Goal: Transaction & Acquisition: Book appointment/travel/reservation

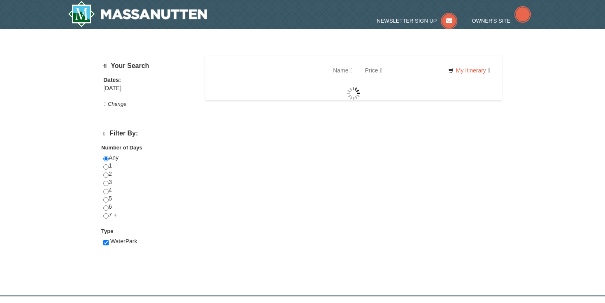
checkbox input "true"
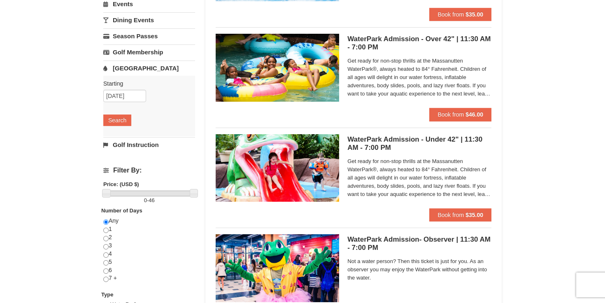
scroll to position [156, 0]
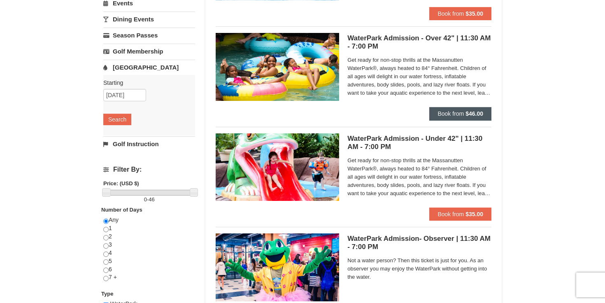
click at [451, 112] on span "Book from" at bounding box center [451, 113] width 26 height 7
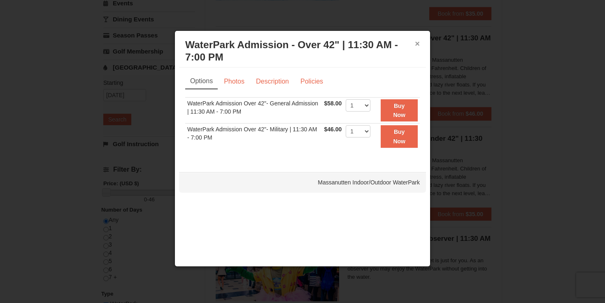
click at [419, 44] on button "×" at bounding box center [417, 44] width 5 height 8
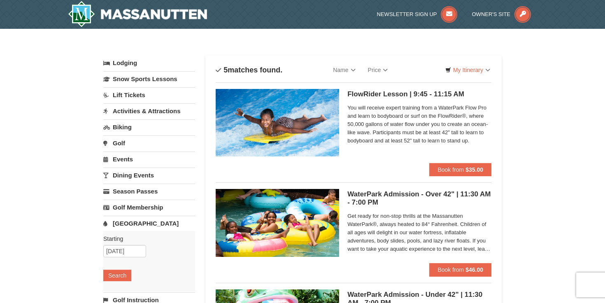
scroll to position [0, 0]
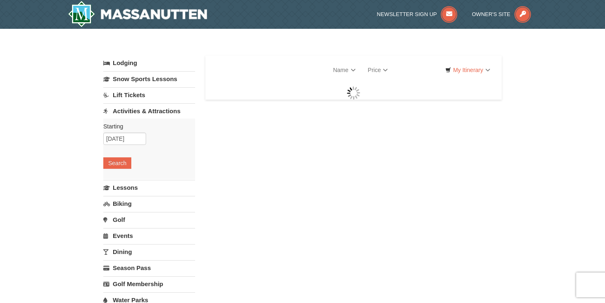
select select "9"
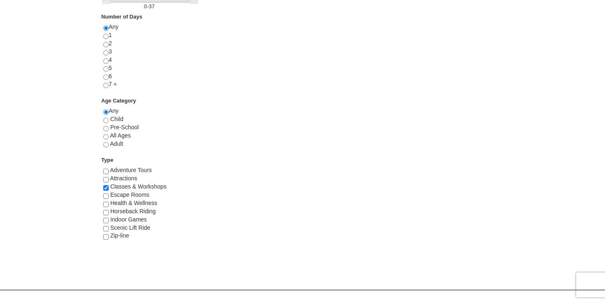
scroll to position [351, 0]
click at [105, 216] on input "checkbox" at bounding box center [105, 218] width 5 height 5
checkbox input "true"
click at [107, 224] on input "checkbox" at bounding box center [105, 226] width 5 height 5
checkbox input "true"
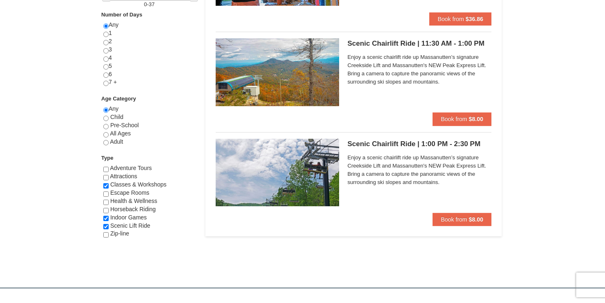
click at [107, 232] on input "checkbox" at bounding box center [105, 234] width 5 height 5
checkbox input "true"
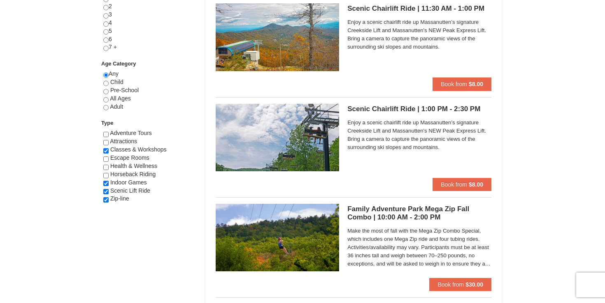
scroll to position [386, 0]
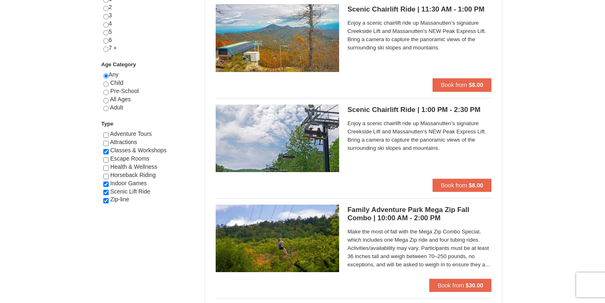
click at [105, 141] on input "checkbox" at bounding box center [105, 143] width 5 height 5
checkbox input "true"
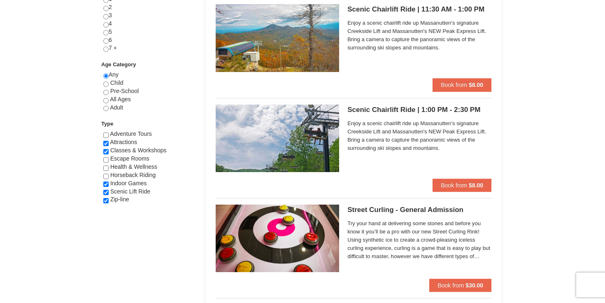
click at [105, 149] on input "checkbox" at bounding box center [105, 151] width 5 height 5
checkbox input "false"
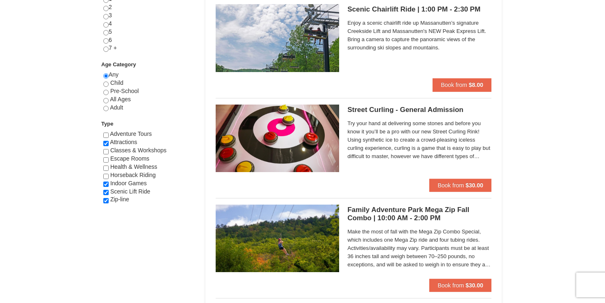
click at [106, 182] on input "checkbox" at bounding box center [105, 184] width 5 height 5
checkbox input "false"
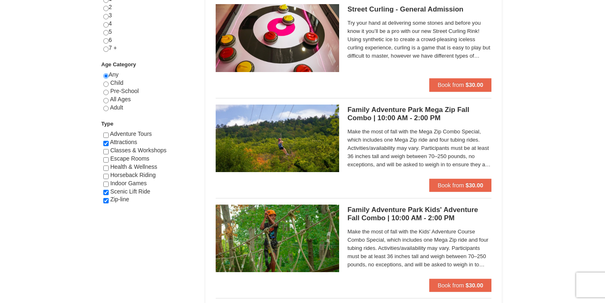
click at [104, 190] on input "checkbox" at bounding box center [105, 192] width 5 height 5
checkbox input "false"
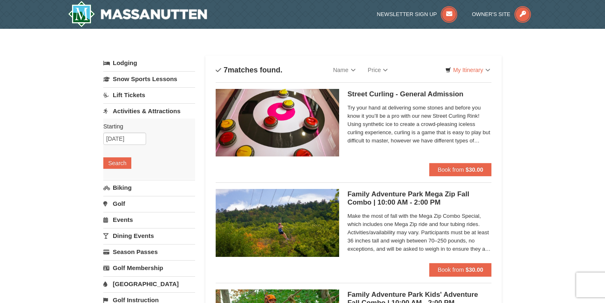
scroll to position [0, 0]
